Goal: Transaction & Acquisition: Purchase product/service

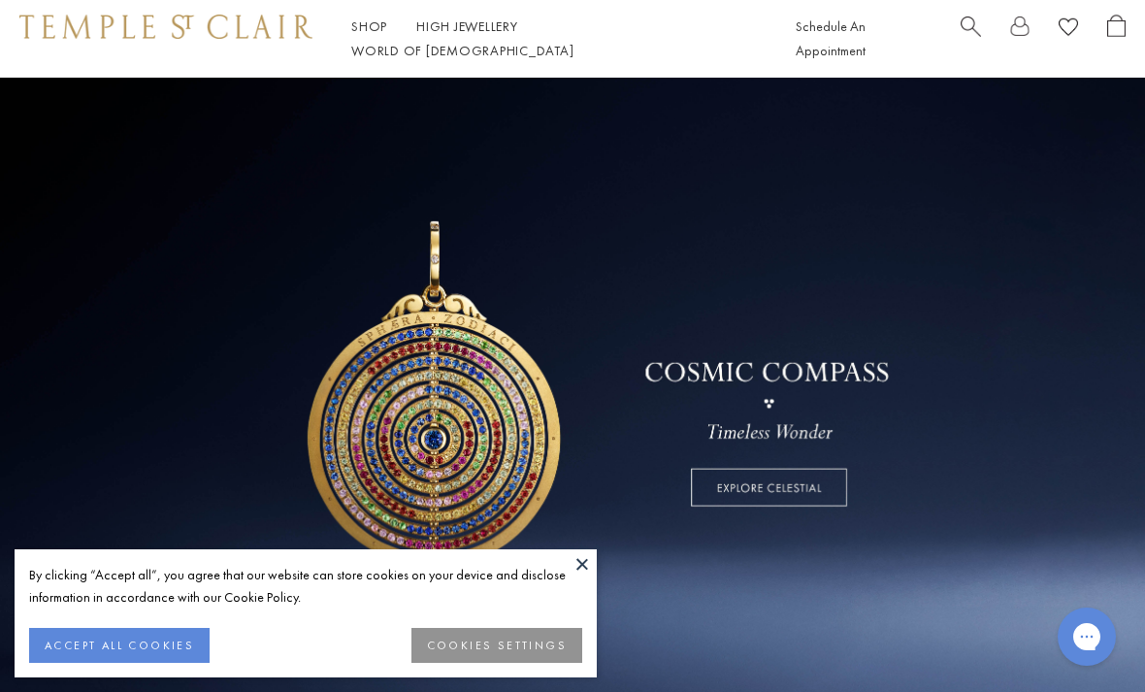
click at [137, 647] on button "ACCEPT ALL COOKIES" at bounding box center [119, 645] width 180 height 35
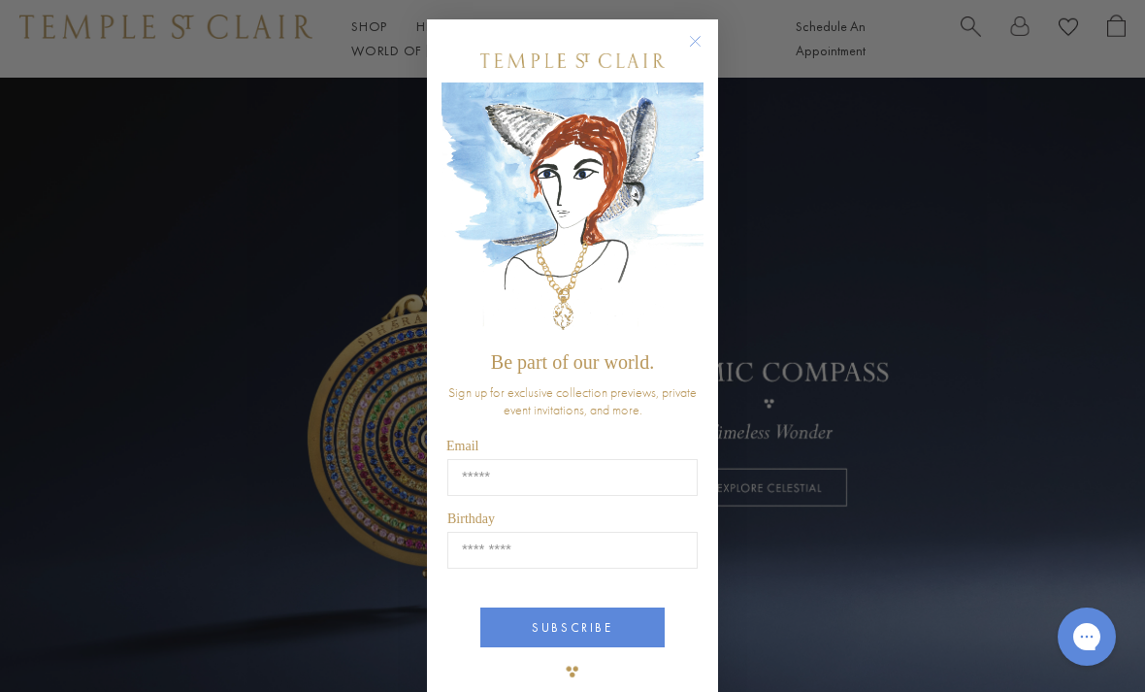
click at [695, 49] on circle "Close dialog" at bounding box center [695, 41] width 23 height 23
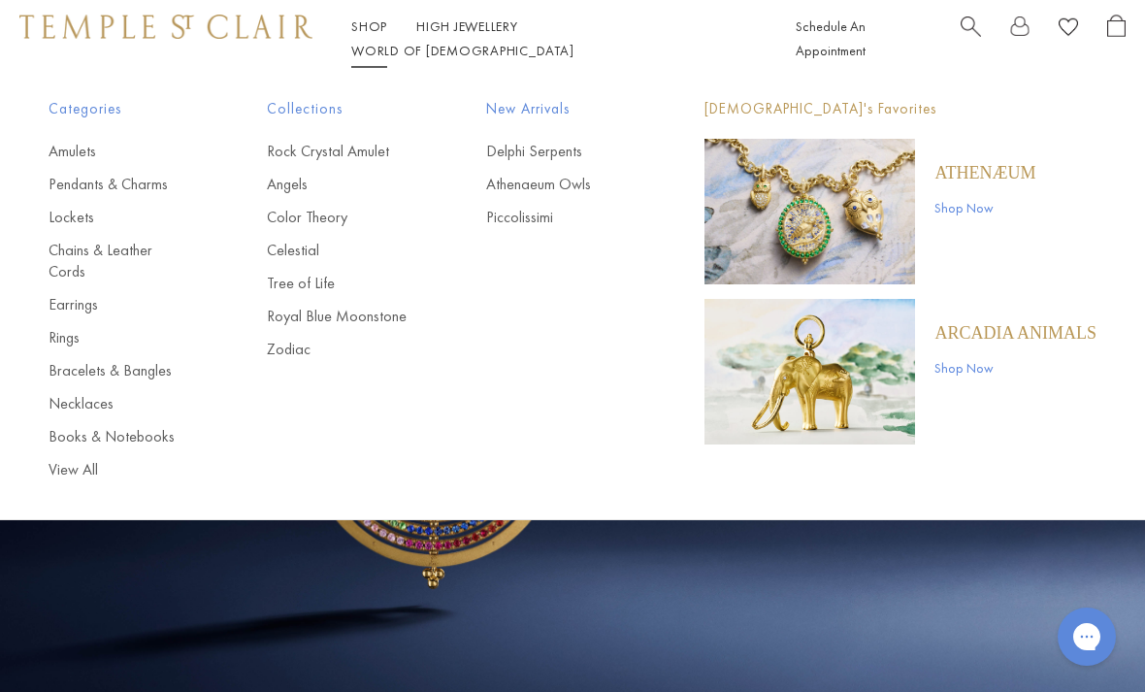
click at [82, 393] on link "Necklaces" at bounding box center [119, 403] width 141 height 21
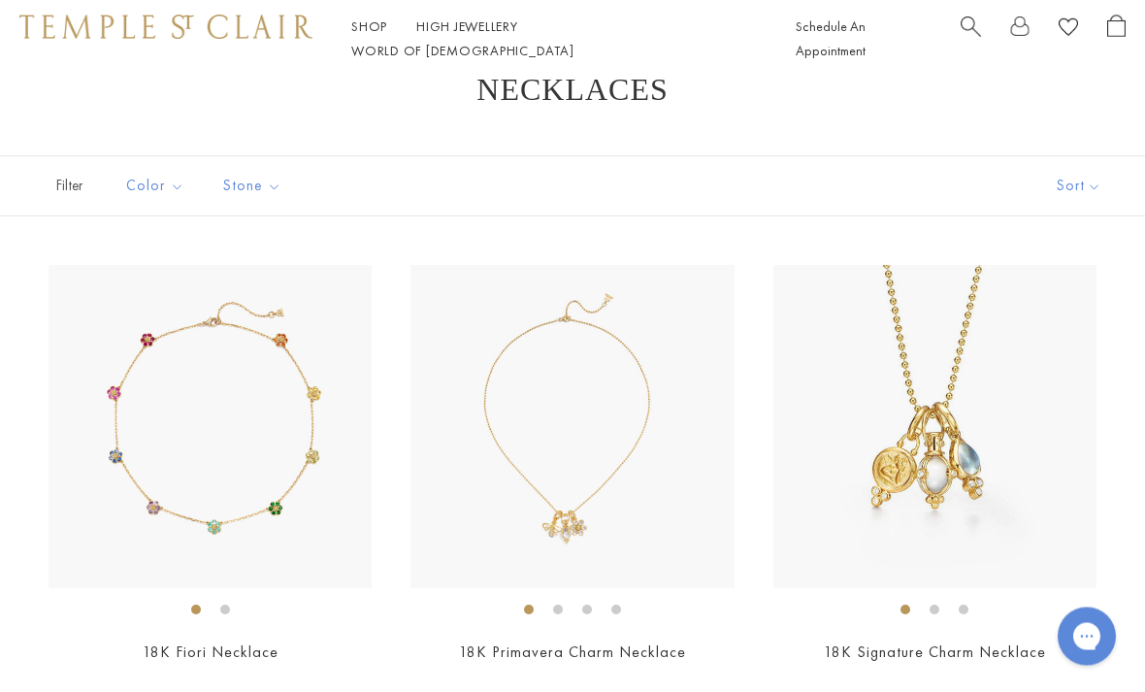
scroll to position [51, 0]
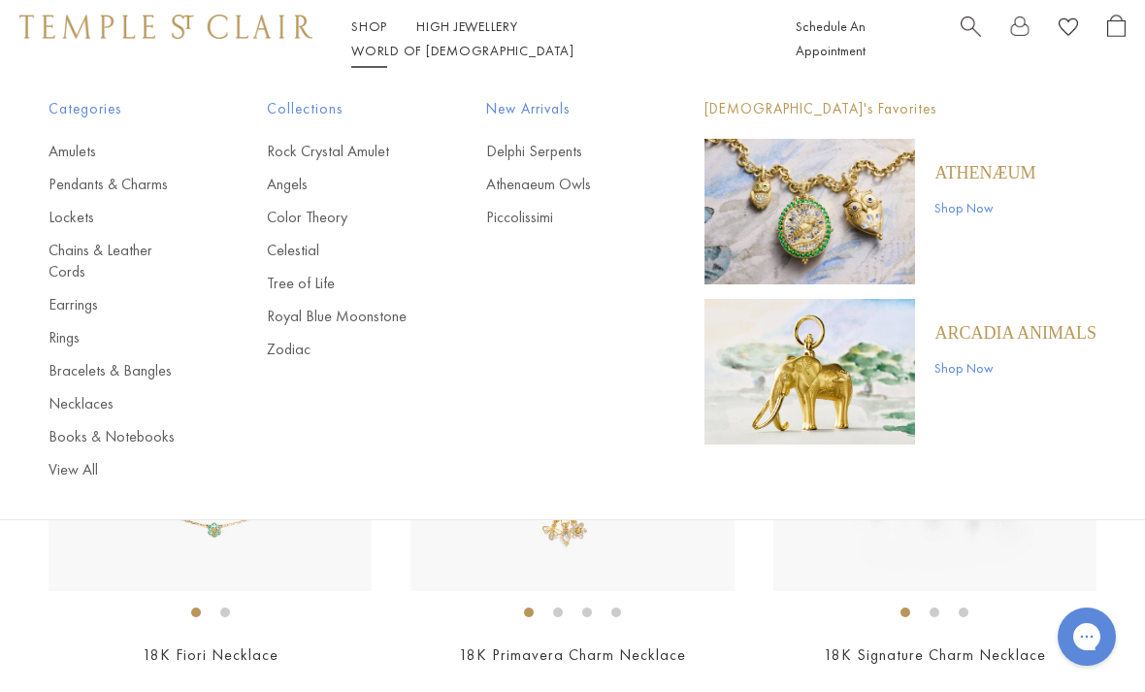
click at [323, 157] on link "Rock Crystal Amulet" at bounding box center [337, 151] width 141 height 21
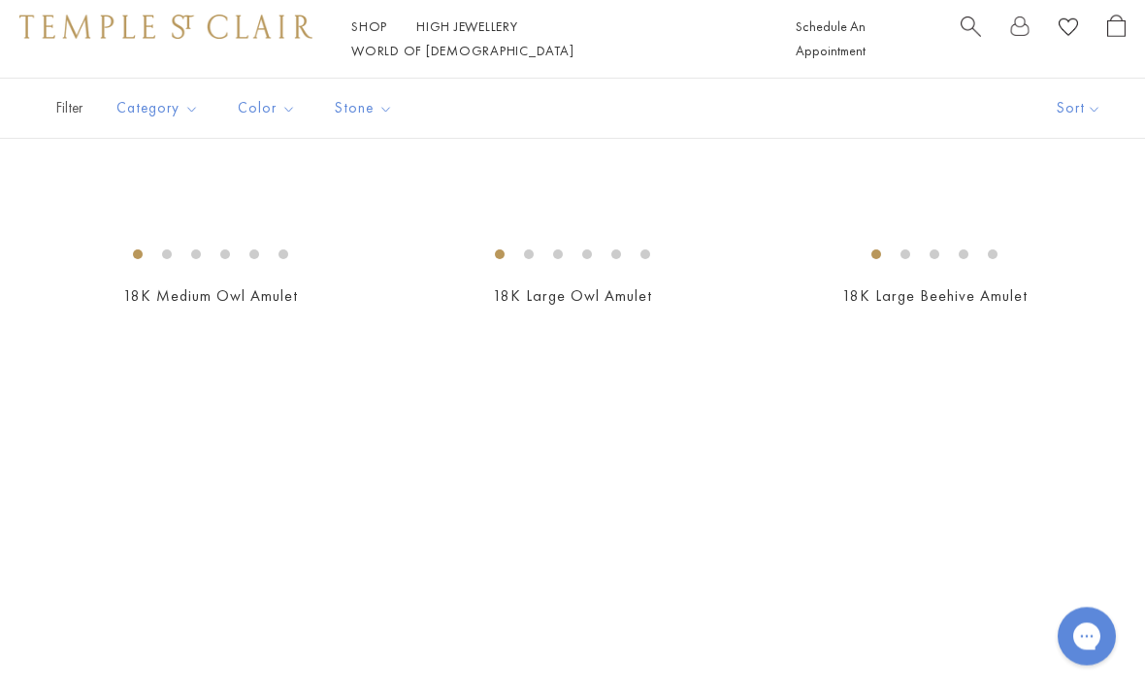
scroll to position [6996, 0]
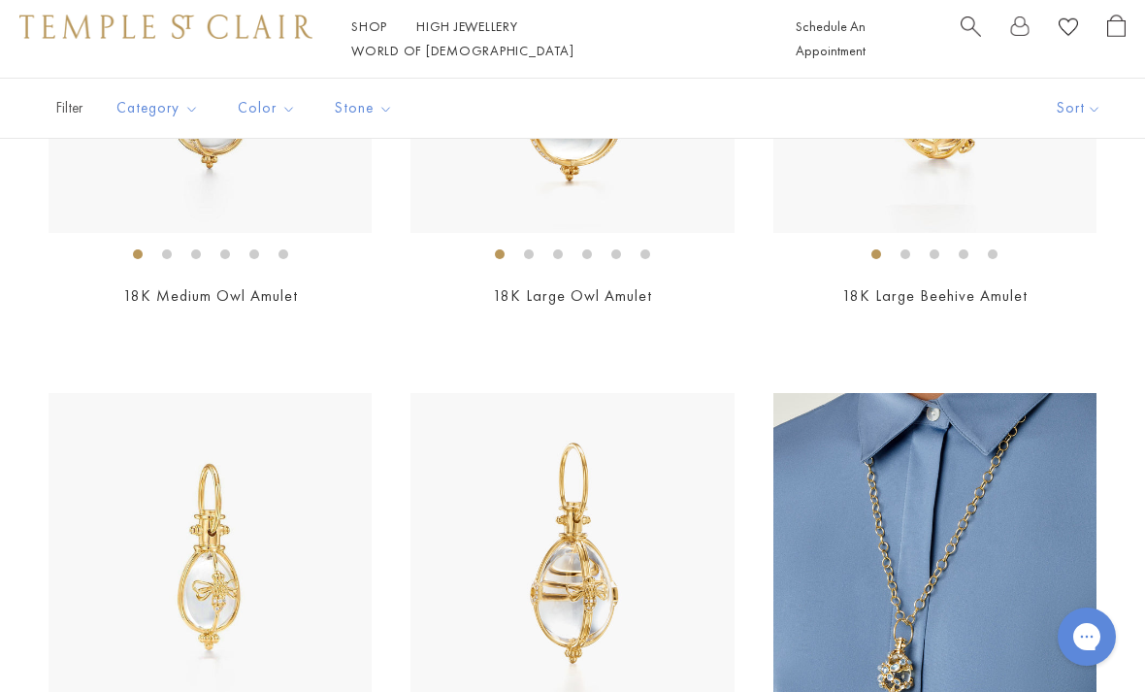
click at [369, 35] on link "Shop Shop" at bounding box center [369, 25] width 36 height 17
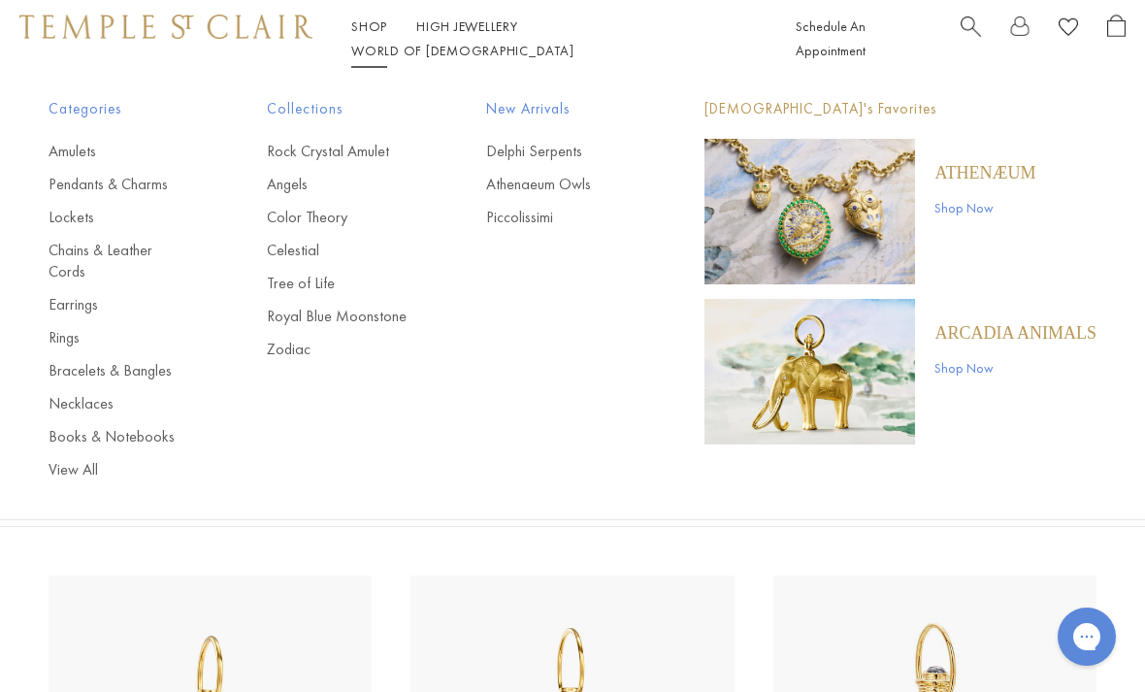
click at [293, 254] on link "Celestial" at bounding box center [337, 250] width 141 height 21
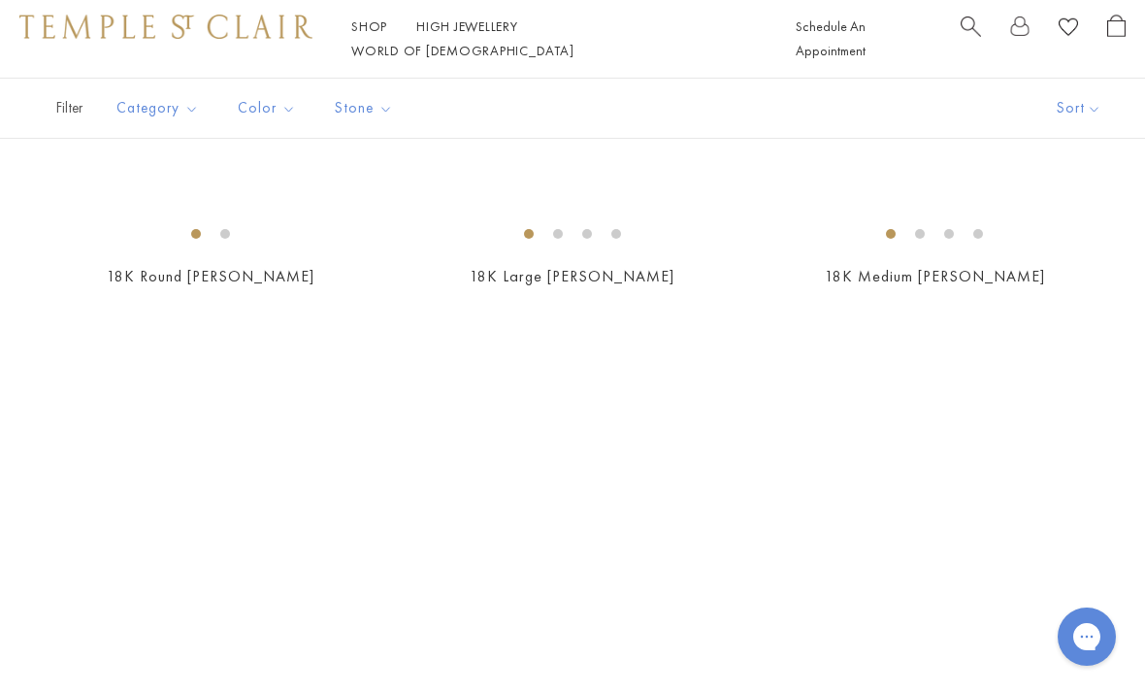
scroll to position [5036, 0]
